Goal: Communication & Community: Ask a question

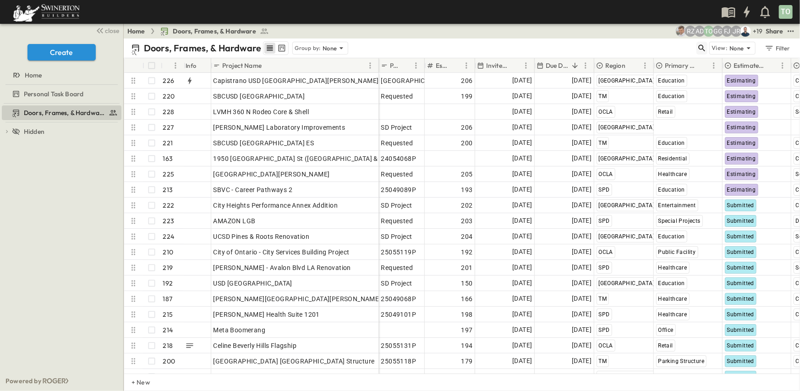
click at [700, 48] on icon "button" at bounding box center [702, 48] width 9 height 9
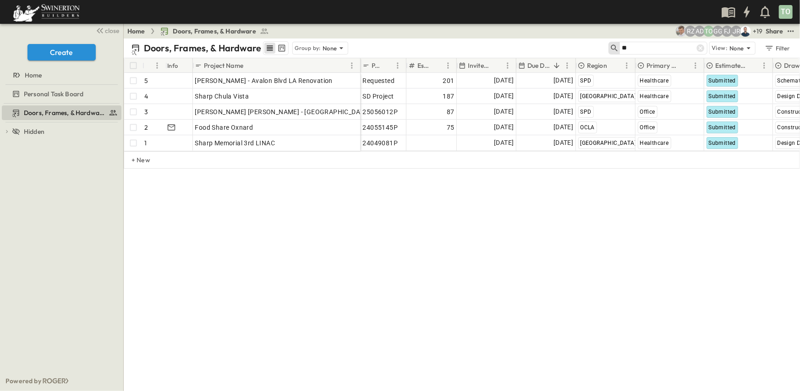
type input "*"
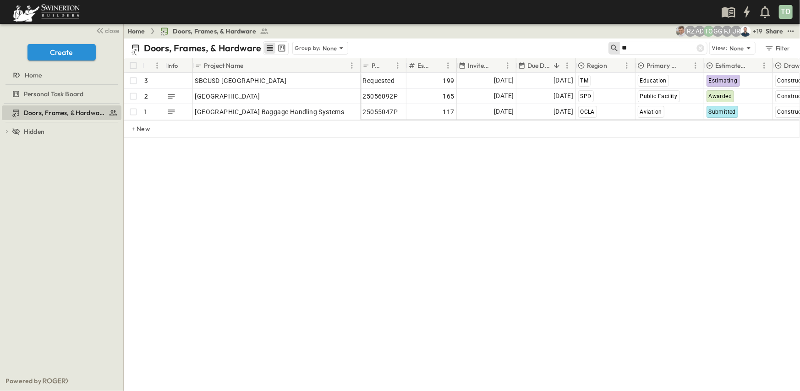
type input "*"
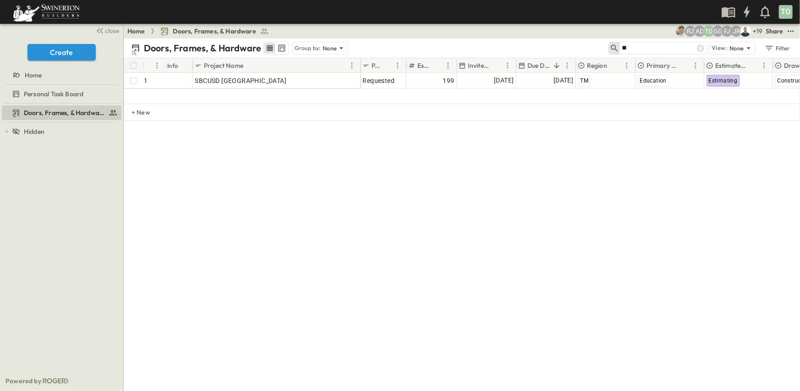
type input "*"
